Goal: Task Accomplishment & Management: Complete application form

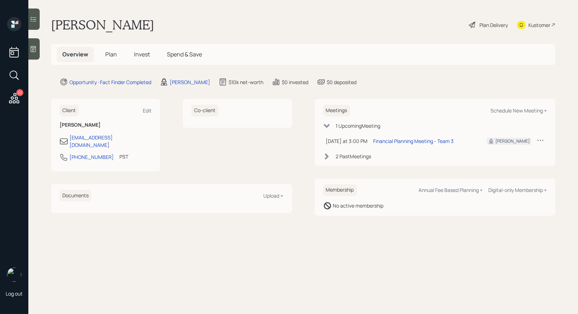
click at [39, 50] on div at bounding box center [33, 48] width 11 height 21
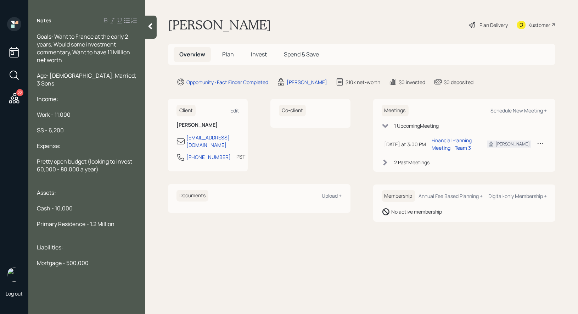
click at [229, 54] on span "Plan" at bounding box center [228, 54] width 12 height 8
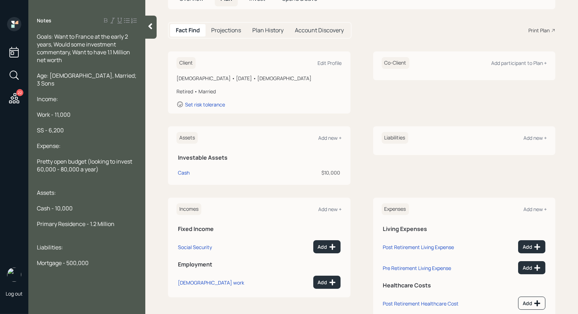
scroll to position [75, 0]
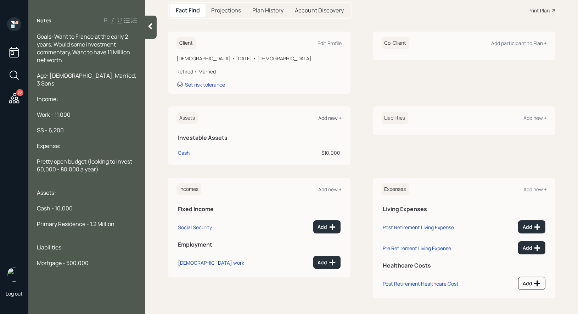
click at [330, 116] on div "Add new +" at bounding box center [330, 117] width 23 height 7
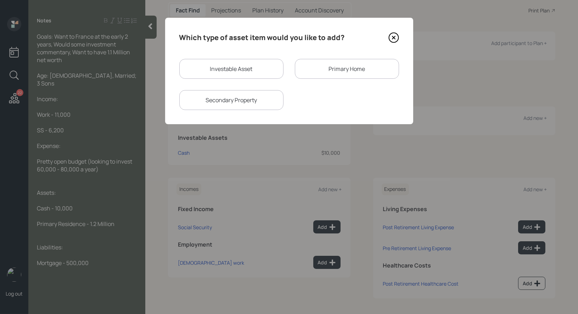
click at [352, 65] on div "Primary Home" at bounding box center [347, 69] width 104 height 20
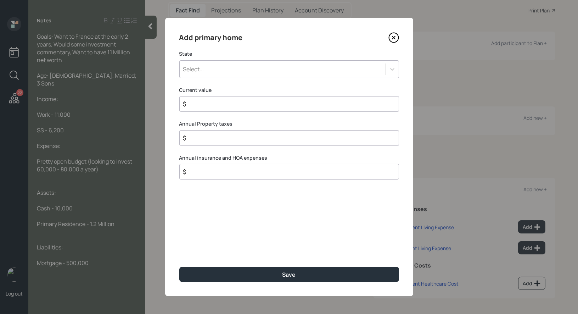
click at [203, 62] on div "Select..." at bounding box center [289, 69] width 220 height 18
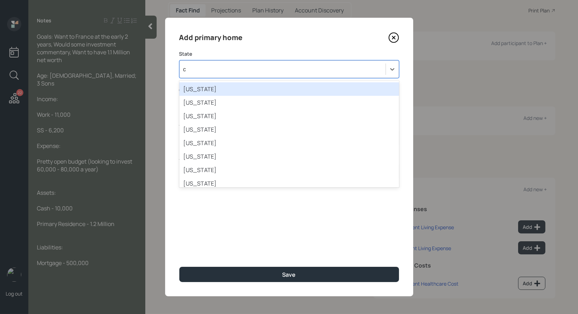
type input "ca"
click at [225, 87] on div "[US_STATE]" at bounding box center [289, 88] width 220 height 13
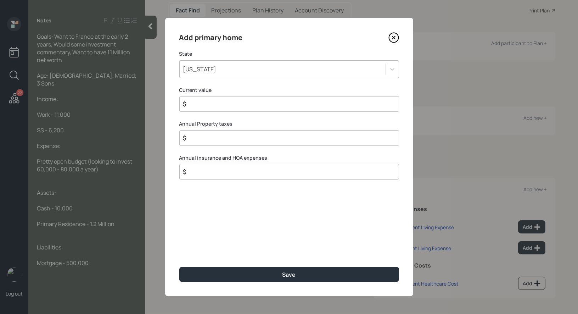
click at [210, 110] on div "$" at bounding box center [289, 104] width 220 height 16
click at [203, 104] on input "$" at bounding box center [286, 104] width 208 height 9
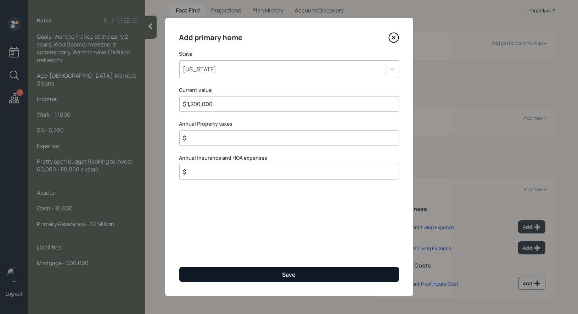
type input "$ 1,200,000"
click at [223, 271] on button "Save" at bounding box center [289, 273] width 220 height 15
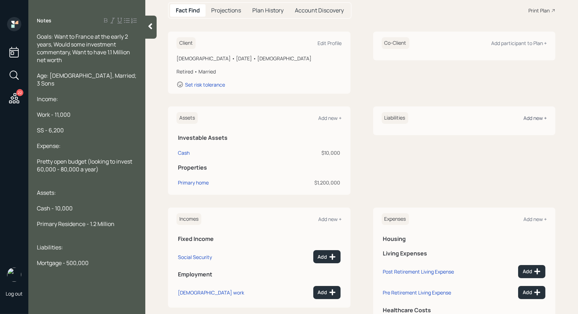
click at [537, 117] on div "Add new +" at bounding box center [534, 117] width 23 height 7
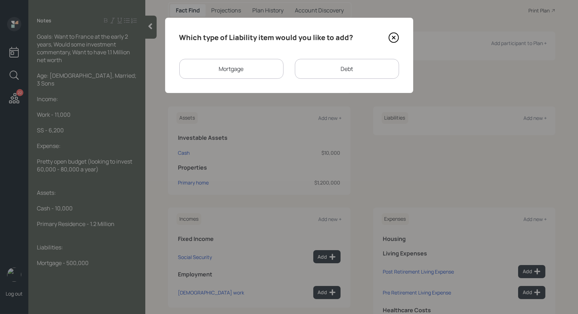
click at [242, 73] on div "Mortgage" at bounding box center [231, 69] width 104 height 20
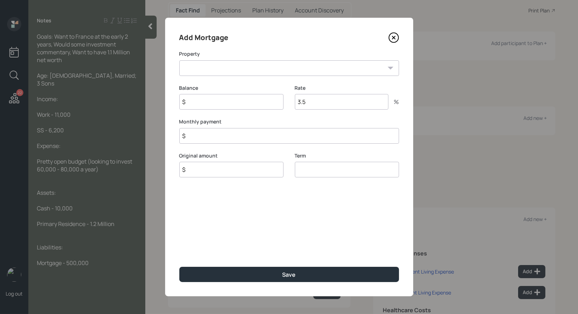
click at [227, 70] on select "CA Primary home" at bounding box center [289, 68] width 220 height 16
select select "e4426553-9062-45e1-95b2-793a9a807596"
click at [179, 60] on select "CA Primary home" at bounding box center [289, 68] width 220 height 16
click at [209, 101] on input "$" at bounding box center [231, 102] width 104 height 16
type input "$ 500,000"
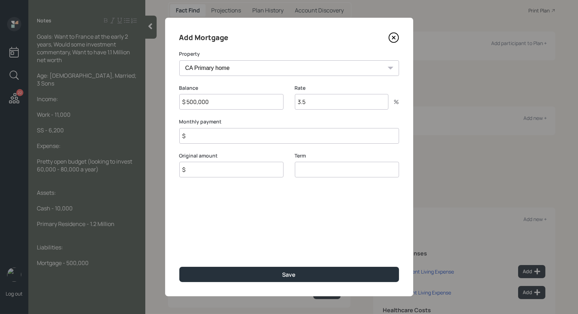
click at [205, 137] on input "$" at bounding box center [289, 136] width 220 height 16
type input "$ 1"
click at [194, 174] on input "$" at bounding box center [231, 170] width 104 height 16
type input "$ 500,000"
click at [306, 172] on input "number" at bounding box center [347, 170] width 104 height 16
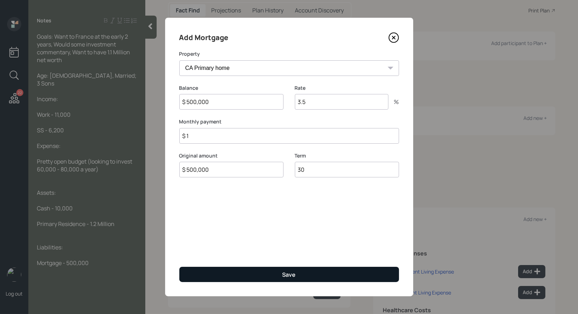
type input "30"
click at [270, 278] on button "Save" at bounding box center [289, 273] width 220 height 15
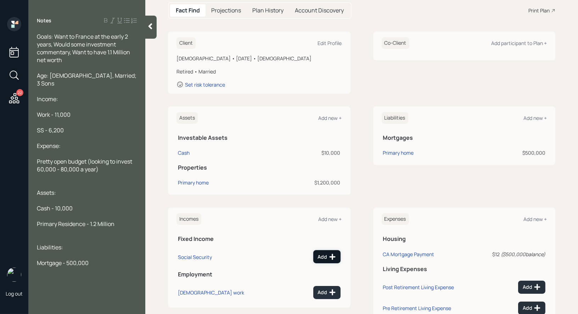
click at [323, 257] on div "Add" at bounding box center [327, 256] width 18 height 7
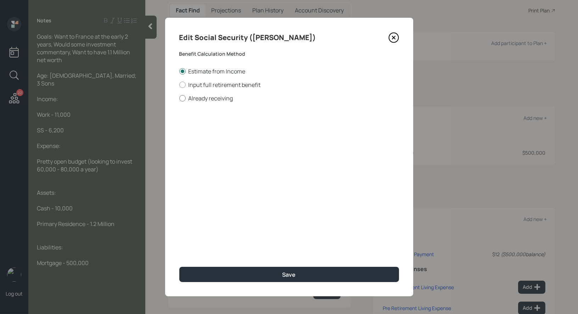
click at [183, 96] on div at bounding box center [182, 98] width 6 height 6
click at [179, 98] on input "Already receiving" at bounding box center [179, 98] width 0 height 0
radio input "true"
click at [201, 131] on input "$" at bounding box center [289, 128] width 220 height 16
type input "$ 1"
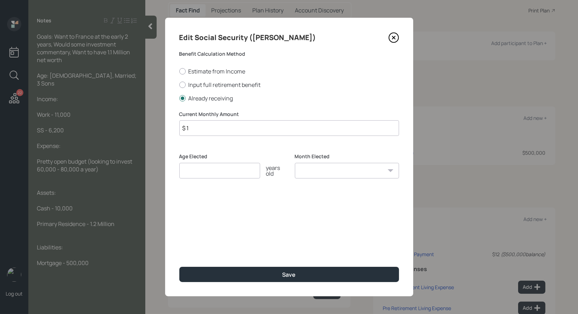
click at [219, 175] on input "number" at bounding box center [219, 171] width 81 height 16
type input "67"
click at [332, 173] on select "January February March April May June July August September October November De…" at bounding box center [347, 171] width 104 height 16
select select "1"
click at [295, 163] on select "January February March April May June July August September October November De…" at bounding box center [347, 171] width 104 height 16
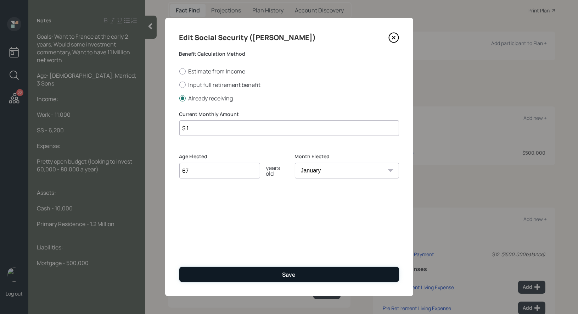
click at [266, 271] on button "Save" at bounding box center [289, 273] width 220 height 15
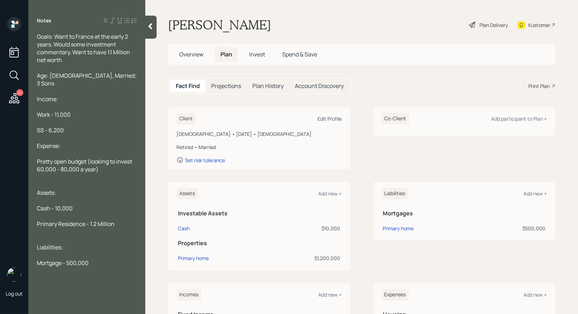
click at [332, 118] on div "Edit Profile" at bounding box center [330, 118] width 24 height 7
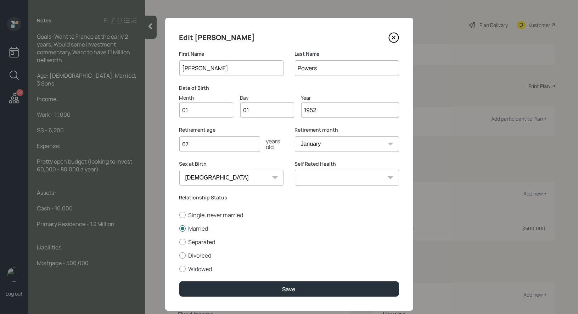
click at [202, 143] on input "67" at bounding box center [219, 144] width 81 height 16
type input "6"
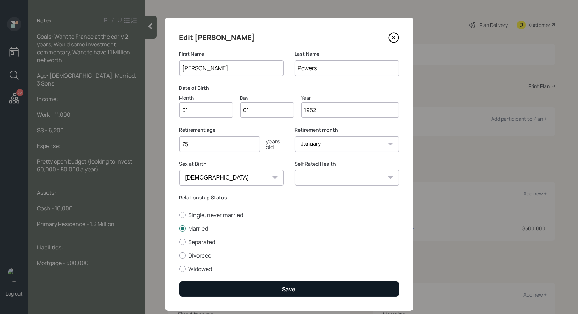
type input "75"
click at [225, 285] on button "Save" at bounding box center [289, 288] width 220 height 15
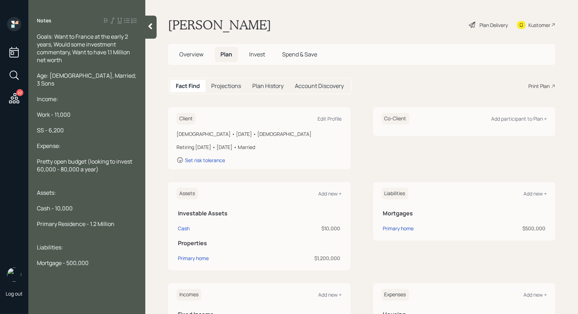
click at [484, 24] on div "Plan Delivery" at bounding box center [493, 24] width 28 height 7
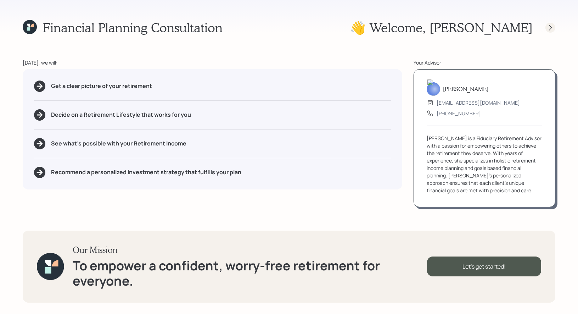
click at [551, 28] on icon at bounding box center [550, 27] width 3 height 6
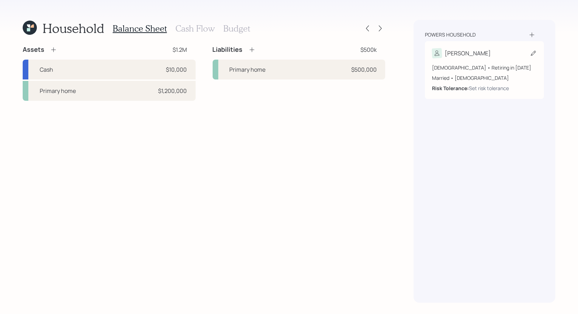
click at [531, 53] on icon at bounding box center [533, 53] width 7 height 7
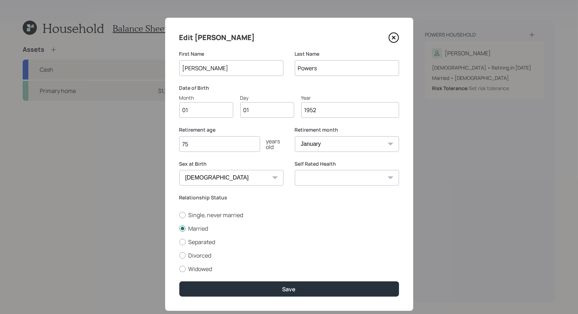
click at [216, 109] on input "01" at bounding box center [206, 110] width 54 height 16
type input "04"
type input "03"
click at [199, 144] on input "75" at bounding box center [219, 144] width 81 height 16
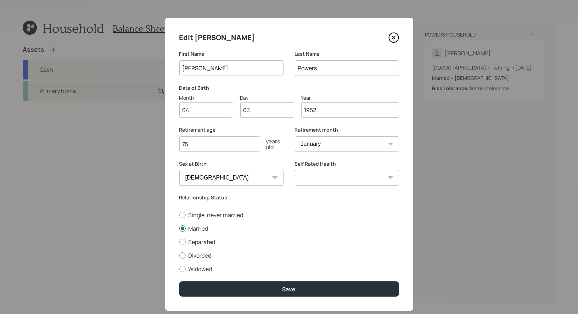
click at [199, 144] on input "75" at bounding box center [219, 144] width 81 height 16
type input "77"
click at [330, 142] on select "January February March April May June July August September October November De…" at bounding box center [347, 144] width 104 height 16
select select "4"
click at [295, 136] on select "January February March April May June July August September October November De…" at bounding box center [347, 144] width 104 height 16
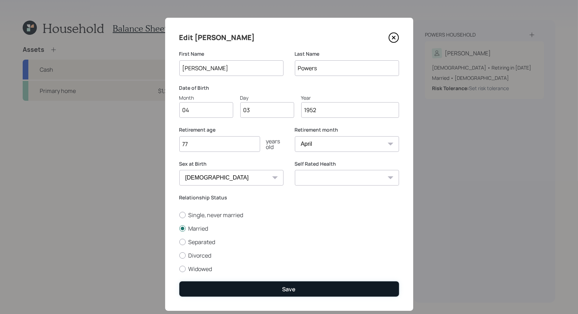
click at [263, 289] on button "Save" at bounding box center [289, 288] width 220 height 15
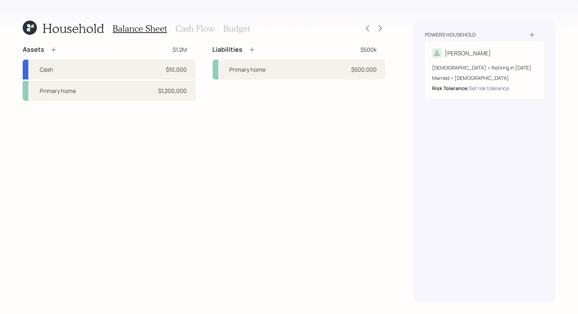
click at [533, 34] on icon at bounding box center [531, 34] width 7 height 7
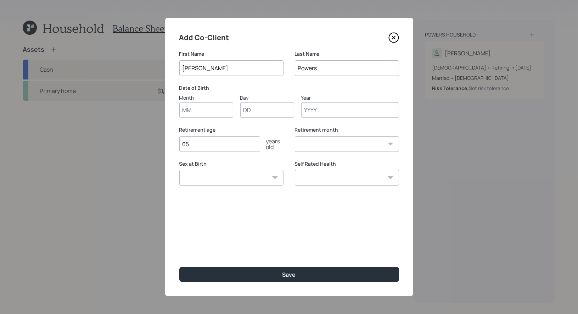
type input "[PERSON_NAME]"
click at [194, 113] on input "Month" at bounding box center [206, 110] width 54 height 16
type input "01"
type input "31"
type input "1957"
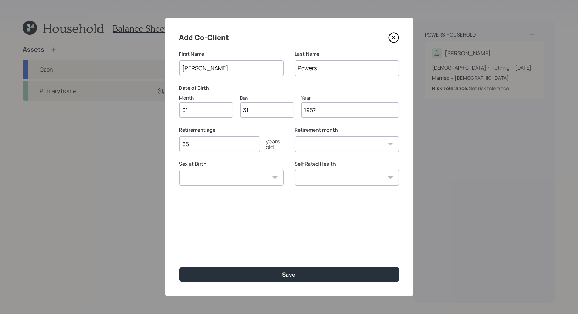
select select "1"
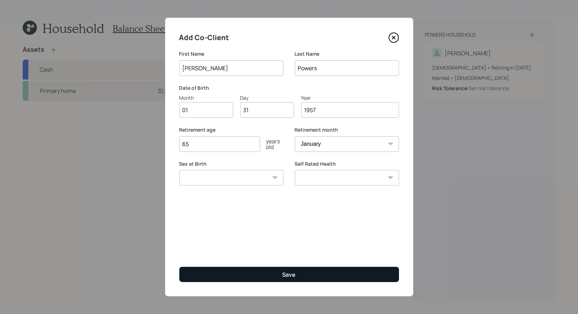
type input "1957"
click at [232, 269] on button "Save" at bounding box center [289, 273] width 220 height 15
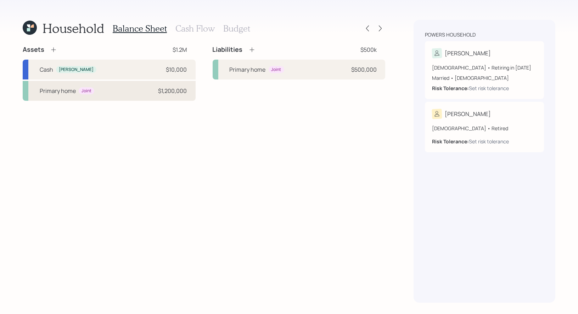
click at [128, 91] on div "Primary home Joint $1,200,000" at bounding box center [109, 91] width 173 height 20
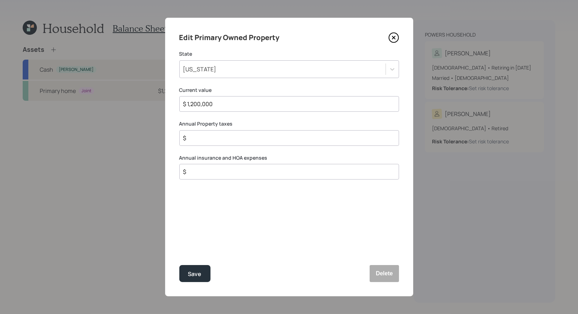
click at [217, 136] on input "$" at bounding box center [286, 138] width 208 height 9
click at [192, 274] on div "Save" at bounding box center [194, 274] width 13 height 10
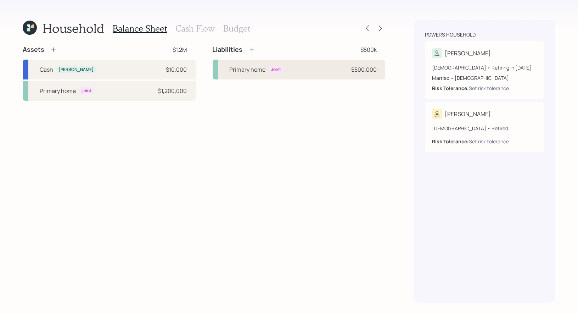
click at [322, 69] on div "Primary home Joint $500,000" at bounding box center [299, 70] width 173 height 20
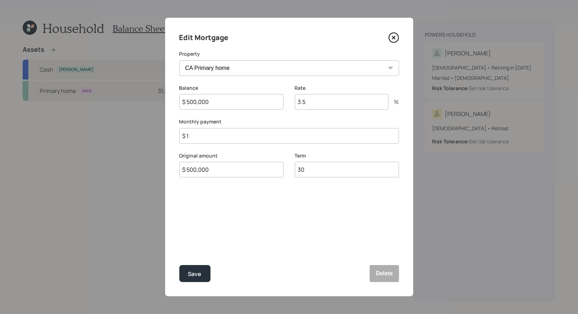
click at [196, 136] on input "$ 1" at bounding box center [289, 136] width 220 height 16
type input "$ 3,452"
click at [334, 105] on input "3.5" at bounding box center [342, 102] width 94 height 16
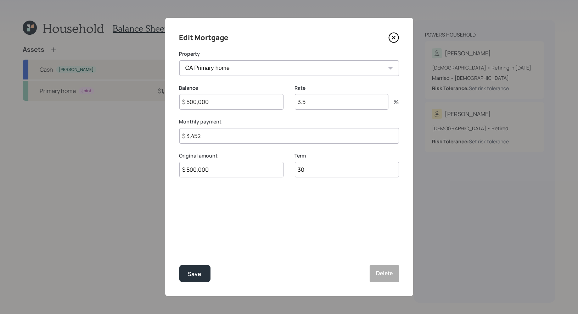
type input "3"
type input "2"
click at [198, 271] on div "Save" at bounding box center [194, 274] width 13 height 10
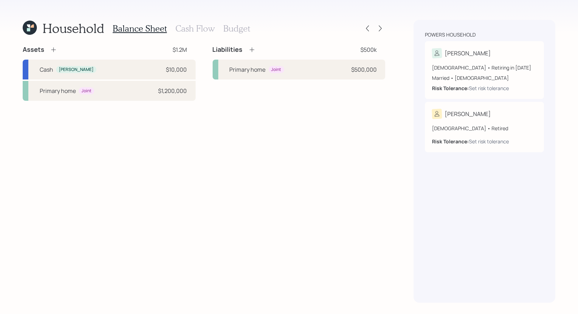
click at [191, 29] on h3 "Cash Flow" at bounding box center [194, 28] width 39 height 10
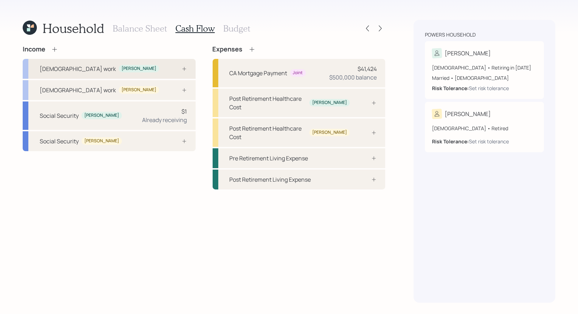
click at [139, 66] on div "[DEMOGRAPHIC_DATA] work [PERSON_NAME]" at bounding box center [109, 69] width 173 height 20
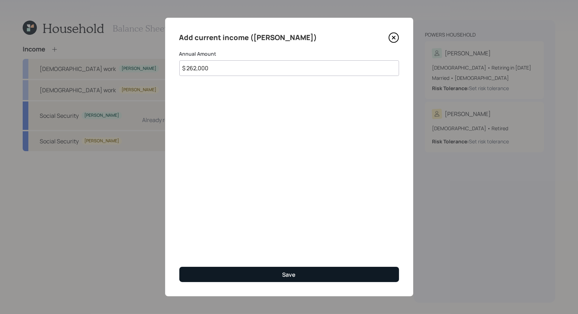
type input "$ 262,000"
click at [234, 275] on button "Save" at bounding box center [289, 273] width 220 height 15
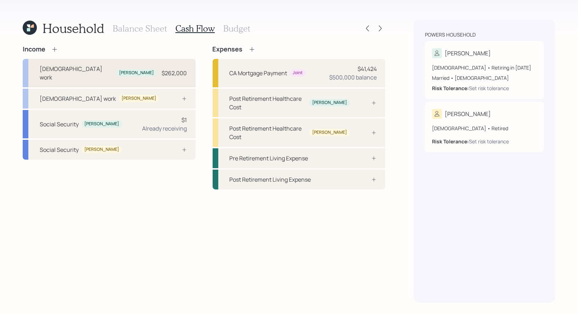
click at [154, 67] on div "[DEMOGRAPHIC_DATA] work [PERSON_NAME] $262,000" at bounding box center [109, 73] width 173 height 28
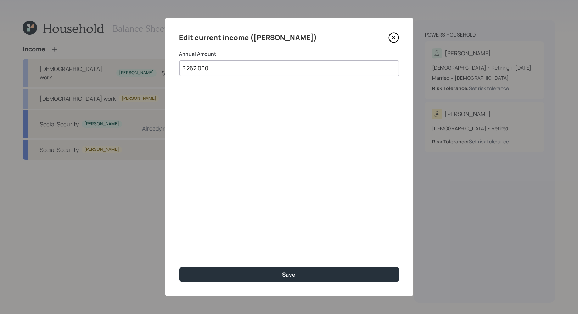
click at [227, 69] on input "$ 262,000" at bounding box center [289, 68] width 220 height 16
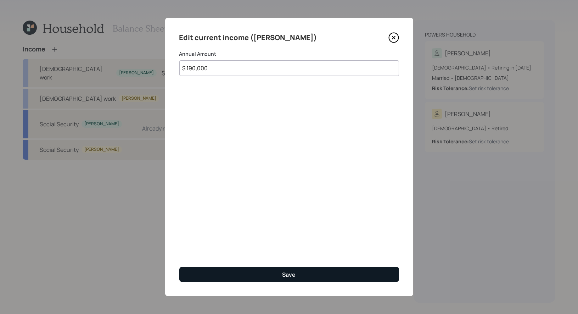
type input "$ 190,000"
click at [267, 271] on button "Save" at bounding box center [289, 273] width 220 height 15
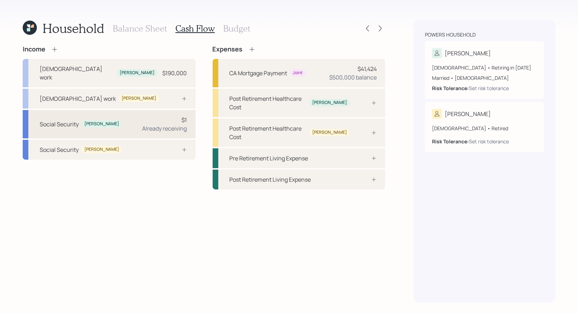
click at [140, 116] on div "Social Security [PERSON_NAME] $1 Already receiving" at bounding box center [109, 124] width 173 height 28
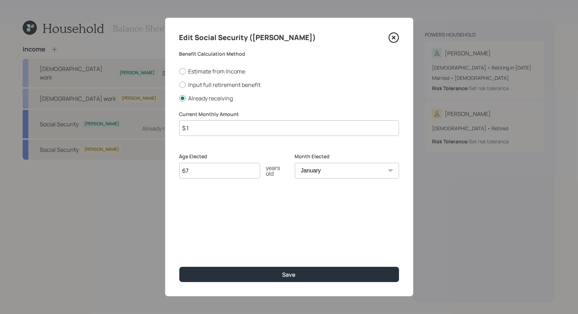
click at [200, 130] on input "$ 1" at bounding box center [289, 128] width 220 height 16
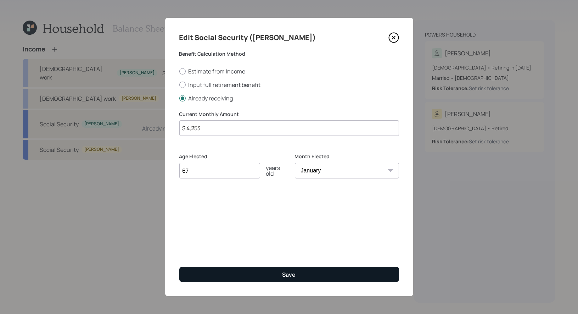
type input "$ 4,253"
click at [224, 270] on button "Save" at bounding box center [289, 273] width 220 height 15
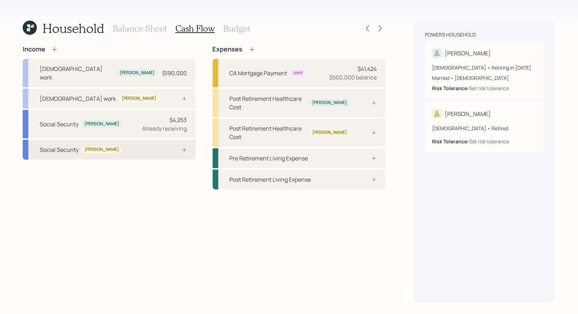
click at [130, 141] on div "Social Security [PERSON_NAME]" at bounding box center [109, 150] width 173 height 20
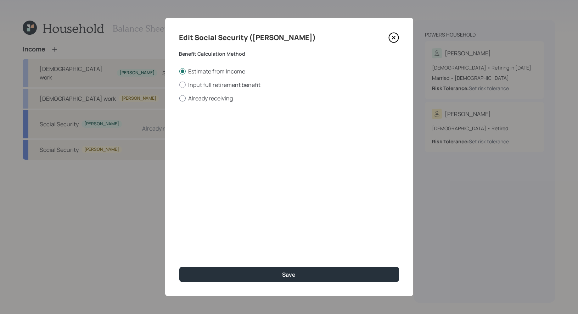
click at [185, 97] on div at bounding box center [182, 98] width 6 height 6
click at [179, 98] on input "Already receiving" at bounding box center [179, 98] width 0 height 0
radio input "true"
click at [204, 129] on input "$" at bounding box center [289, 128] width 220 height 16
type input "$ 1,835"
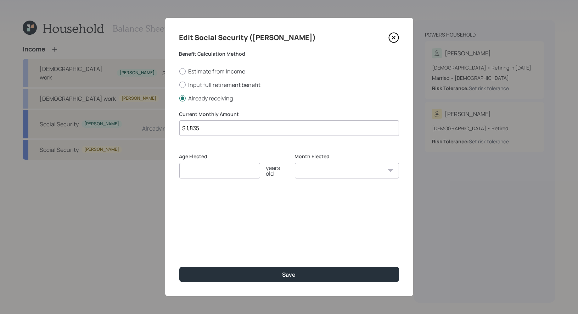
click at [190, 175] on input "number" at bounding box center [219, 171] width 81 height 16
type input "67"
click at [339, 167] on select "January February March April May June July August September October November De…" at bounding box center [347, 171] width 104 height 16
select select "1"
click at [295, 163] on select "January February March April May June July August September October November De…" at bounding box center [347, 171] width 104 height 16
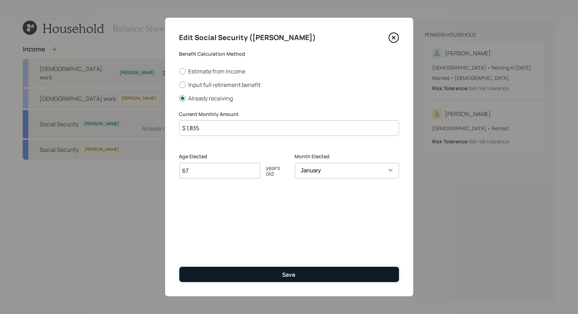
click at [271, 276] on button "Save" at bounding box center [289, 273] width 220 height 15
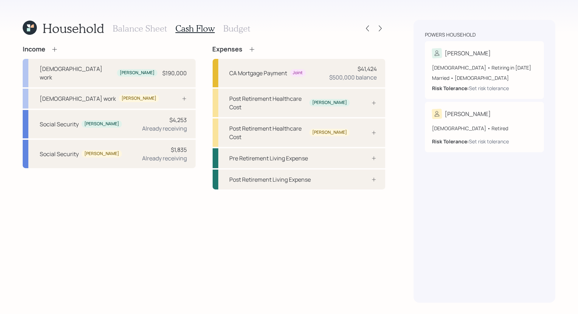
click at [236, 30] on h3 "Budget" at bounding box center [236, 28] width 27 height 10
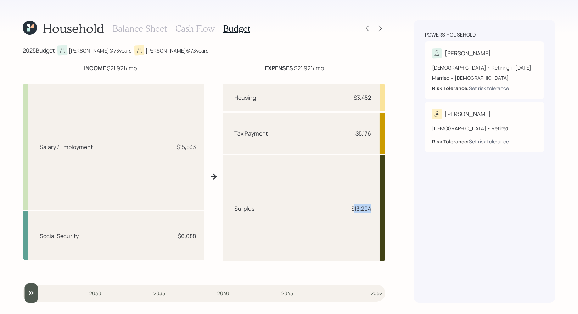
drag, startPoint x: 373, startPoint y: 209, endPoint x: 353, endPoint y: 209, distance: 19.8
click at [353, 209] on div "Surplus $13,294" at bounding box center [304, 208] width 162 height 106
click at [126, 26] on h3 "Balance Sheet" at bounding box center [140, 28] width 54 height 10
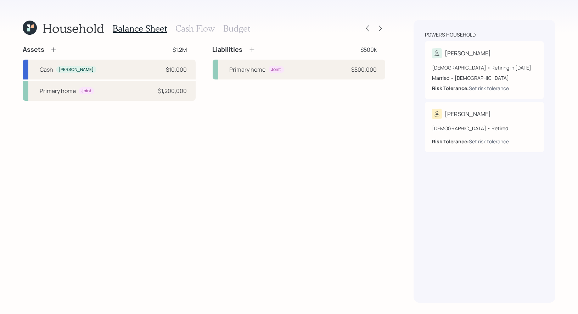
click at [52, 50] on icon at bounding box center [53, 49] width 7 height 7
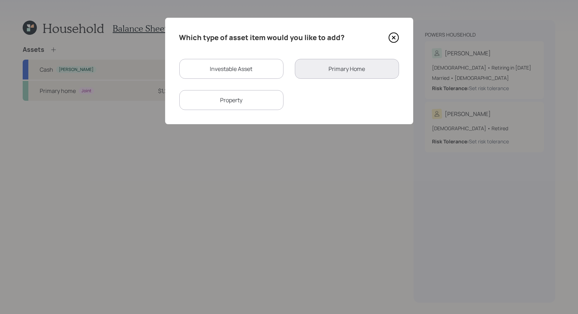
click at [231, 70] on div "Investable Asset" at bounding box center [231, 69] width 104 height 20
select select "taxable"
select select "balanced"
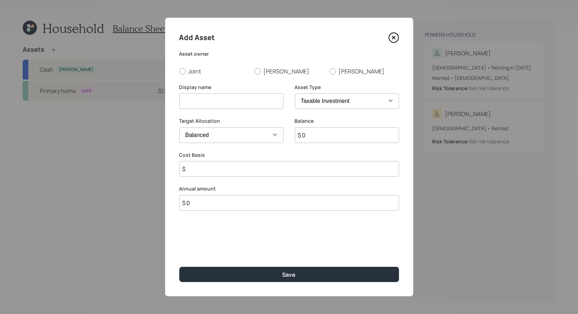
click at [227, 101] on input at bounding box center [231, 101] width 104 height 16
type input "Proposed Brokerage"
click at [321, 136] on input "$ 0" at bounding box center [347, 135] width 104 height 16
type input "$ 1"
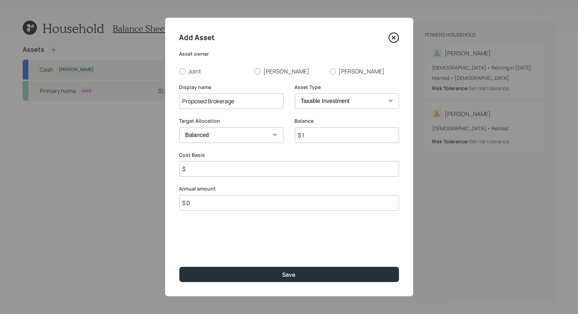
click at [223, 169] on input "$" at bounding box center [289, 169] width 220 height 16
type input "$ 1"
click at [207, 206] on input "$ 0" at bounding box center [289, 203] width 220 height 16
type input "$ 60,000"
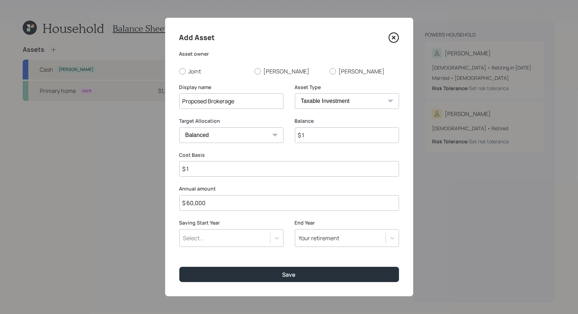
click at [208, 236] on div "Select..." at bounding box center [225, 238] width 90 height 12
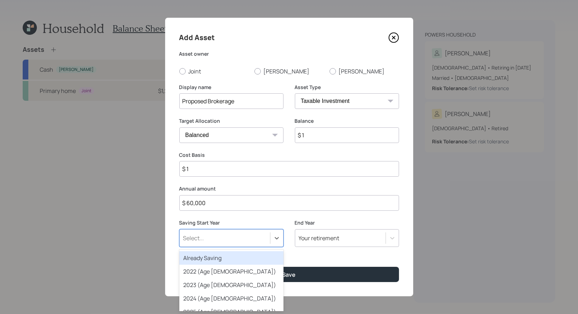
click at [205, 258] on div "Already Saving" at bounding box center [231, 257] width 104 height 13
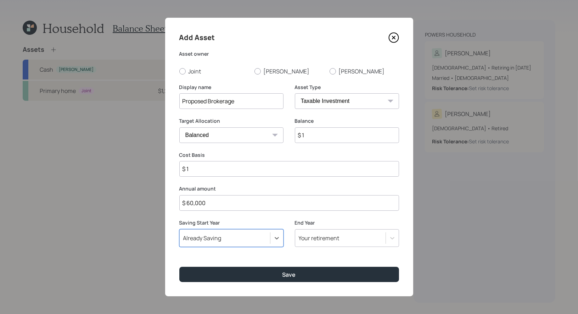
click at [311, 236] on div "Your retirement" at bounding box center [319, 238] width 41 height 8
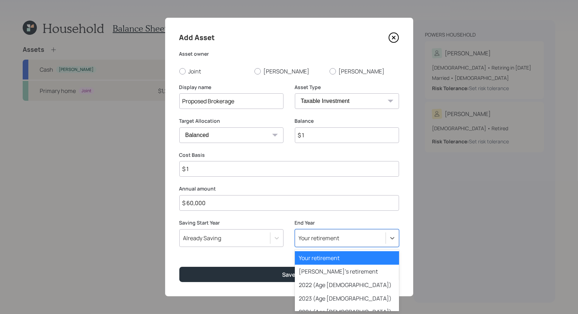
click at [327, 258] on div "Your retirement" at bounding box center [347, 257] width 104 height 13
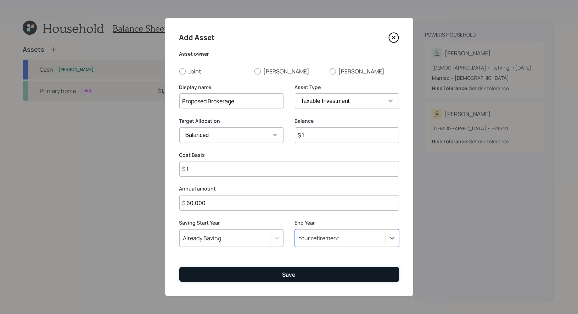
click at [286, 271] on div "Save" at bounding box center [288, 274] width 13 height 8
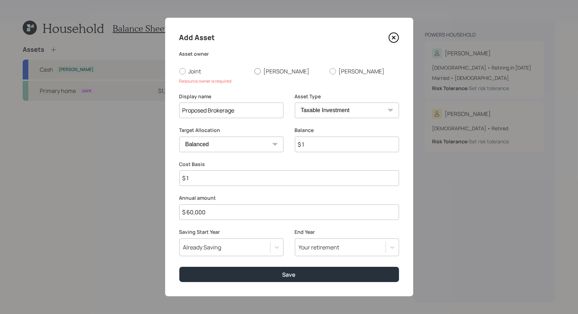
click at [256, 71] on div at bounding box center [257, 71] width 6 height 6
click at [254, 71] on input "[PERSON_NAME]" at bounding box center [254, 71] width 0 height 0
radio input "true"
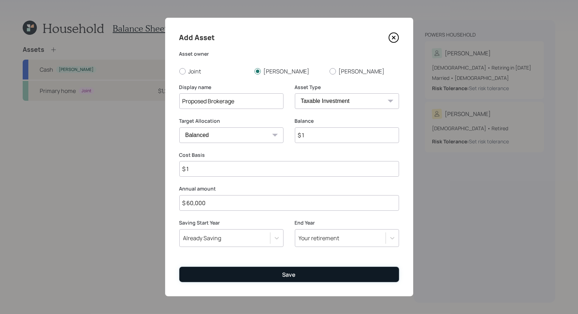
click at [267, 272] on button "Save" at bounding box center [289, 273] width 220 height 15
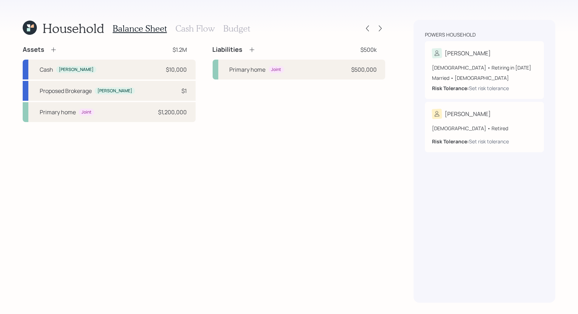
click at [240, 30] on h3 "Budget" at bounding box center [236, 28] width 27 height 10
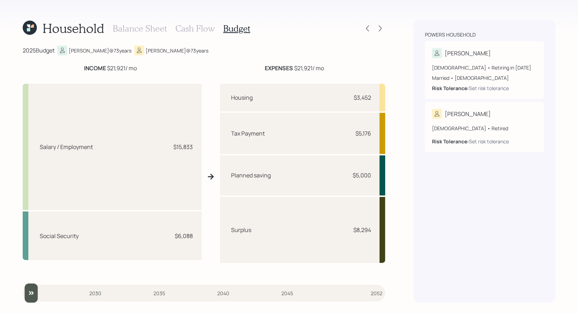
click at [126, 29] on h3 "Balance Sheet" at bounding box center [140, 28] width 54 height 10
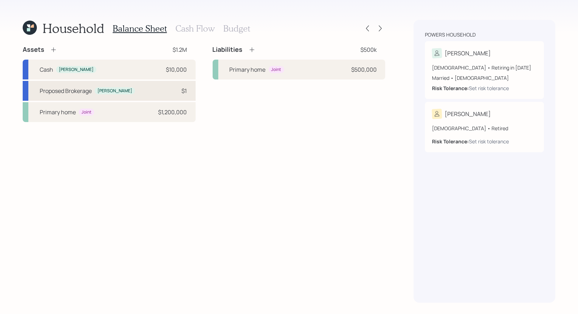
click at [77, 89] on div "Proposed Brokerage" at bounding box center [66, 90] width 52 height 9
select select "taxable"
select select "balanced"
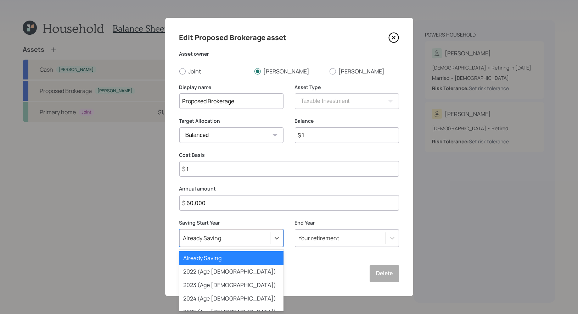
click at [201, 240] on div "Already Saving" at bounding box center [202, 238] width 38 height 8
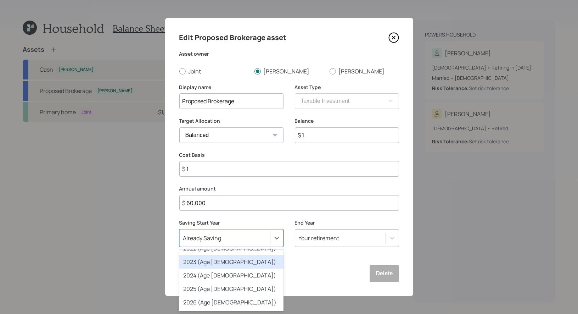
scroll to position [33, 0]
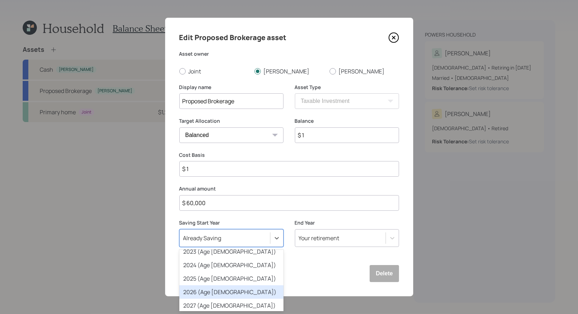
click at [199, 289] on div "2026 (Age [DEMOGRAPHIC_DATA])" at bounding box center [231, 291] width 104 height 13
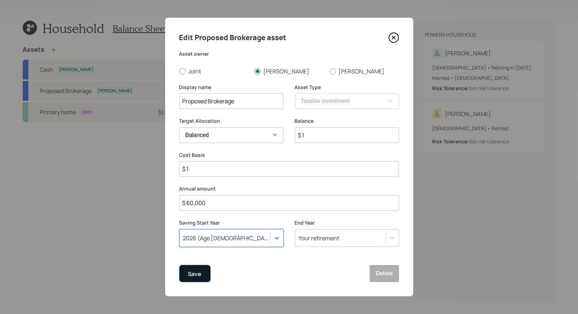
click at [195, 271] on div "Save" at bounding box center [194, 274] width 13 height 10
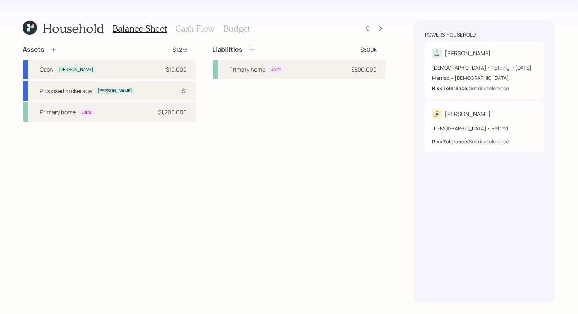
click at [238, 26] on h3 "Budget" at bounding box center [236, 28] width 27 height 10
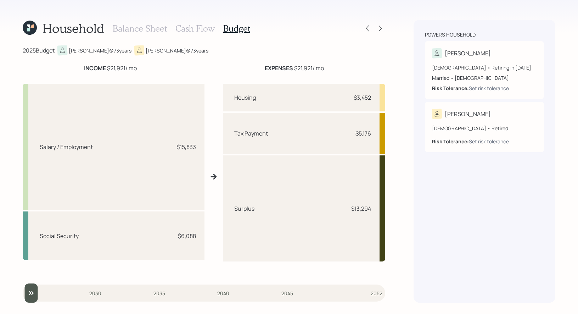
click at [188, 28] on h3 "Cash Flow" at bounding box center [194, 28] width 39 height 10
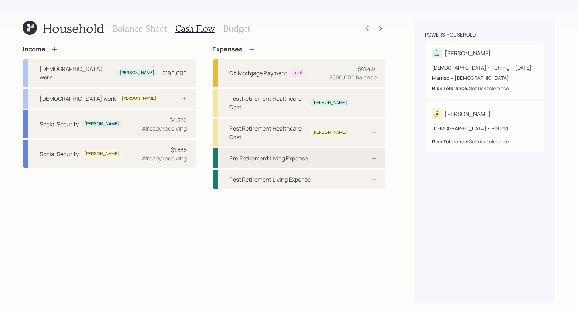
click at [304, 148] on div "Pre Retirement Living Expense" at bounding box center [299, 158] width 173 height 20
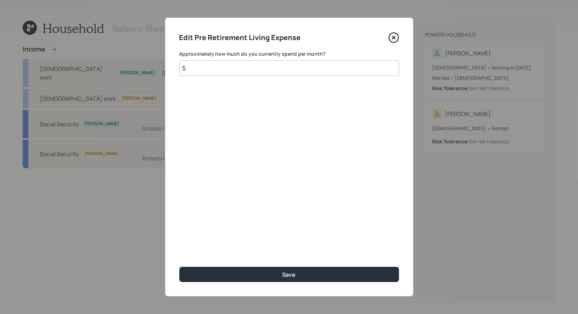
click at [221, 71] on input "$" at bounding box center [289, 68] width 220 height 16
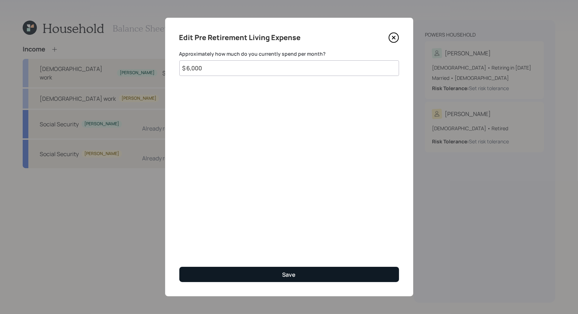
type input "$ 6,000"
click at [240, 275] on button "Save" at bounding box center [289, 273] width 220 height 15
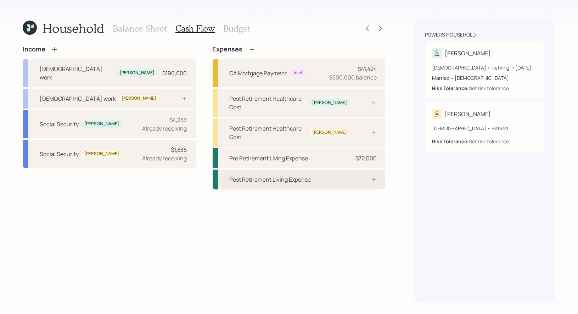
click at [299, 169] on div "Post Retirement Living Expense" at bounding box center [299, 179] width 173 height 20
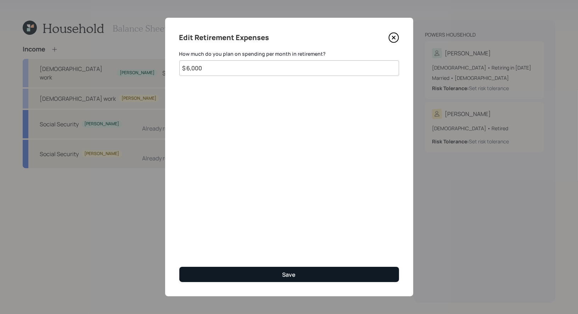
type input "$ 6,000"
click at [273, 276] on button "Save" at bounding box center [289, 273] width 220 height 15
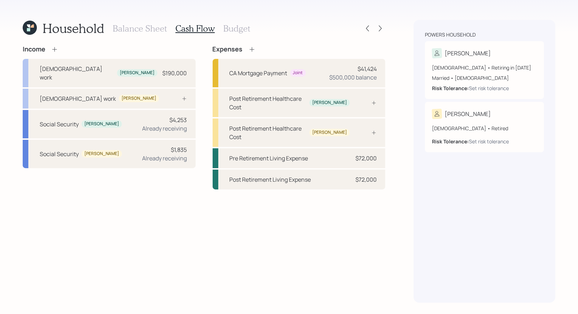
click at [36, 28] on icon at bounding box center [30, 28] width 14 height 14
